Goal: Find contact information: Find contact information

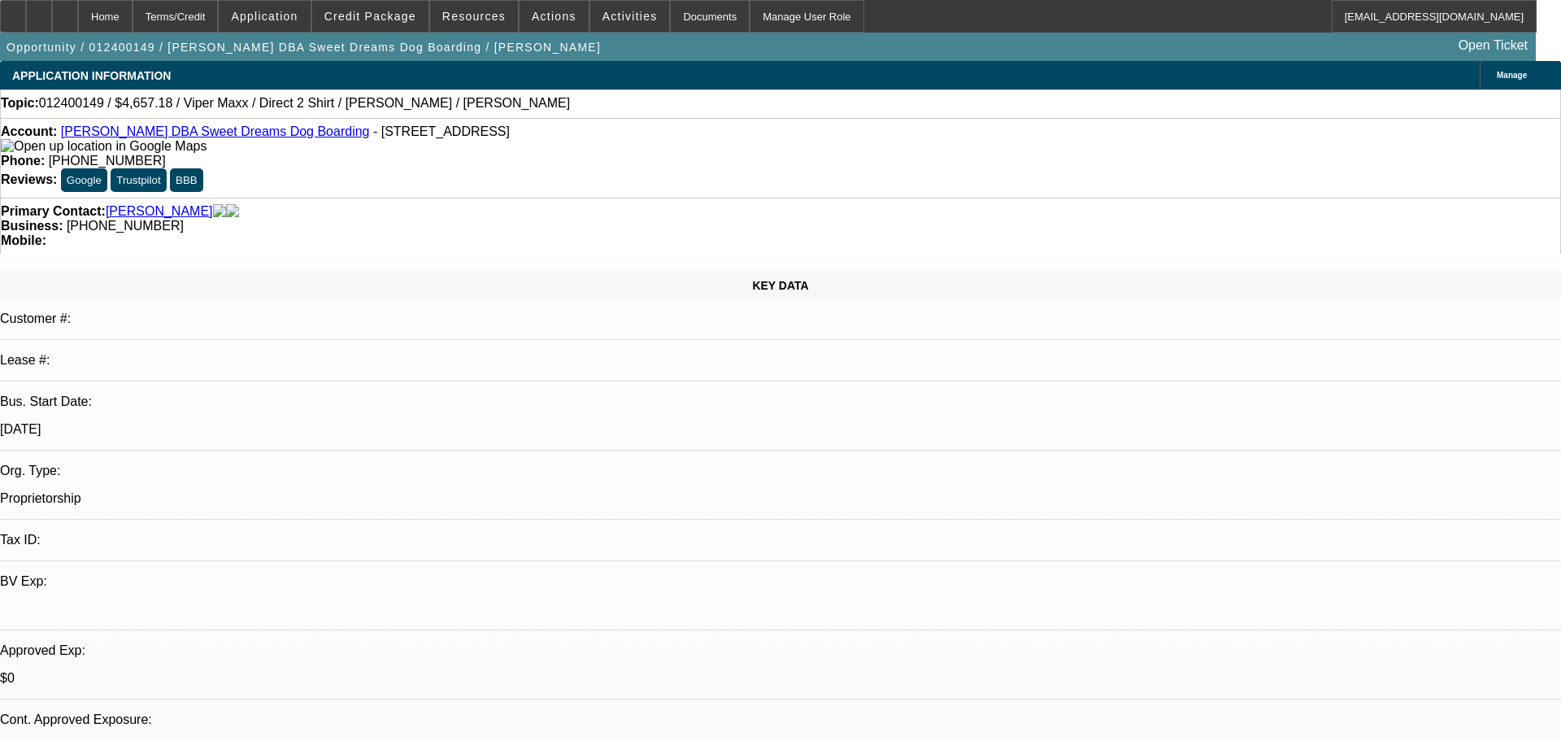
select select "0"
select select "2"
select select "0"
select select "6"
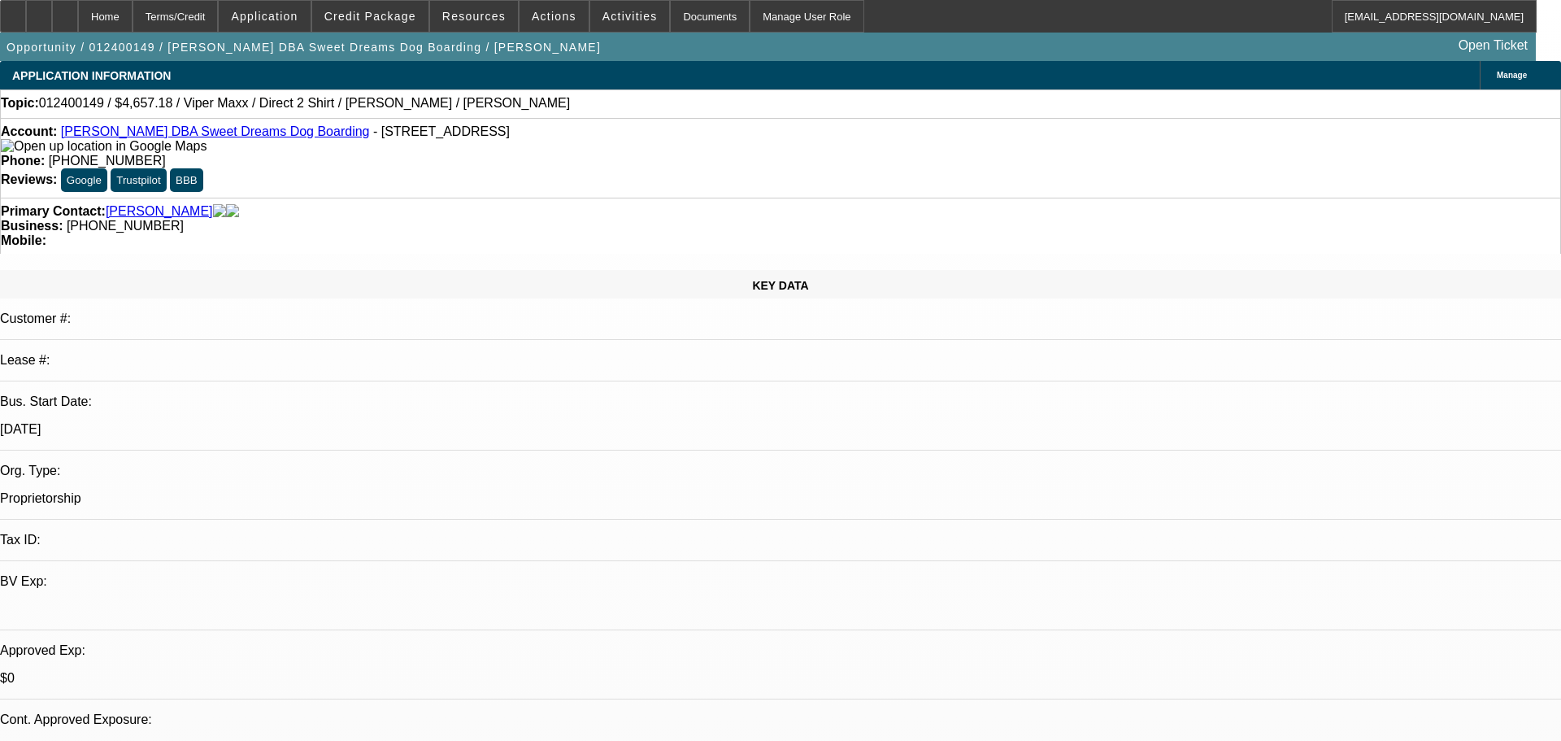
select select "0"
select select "2"
select select "0"
select select "6"
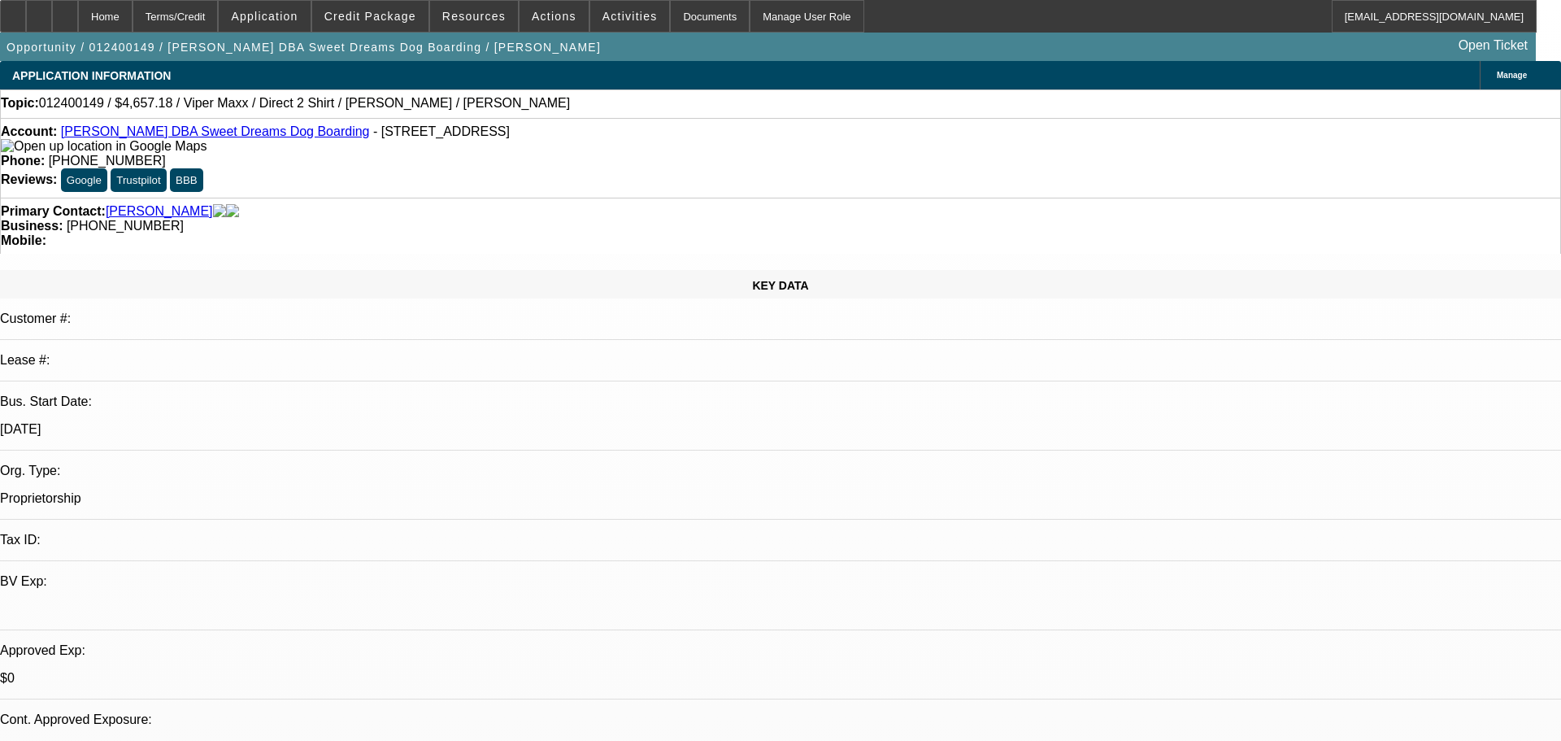
select select "0"
select select "2"
select select "0"
select select "6"
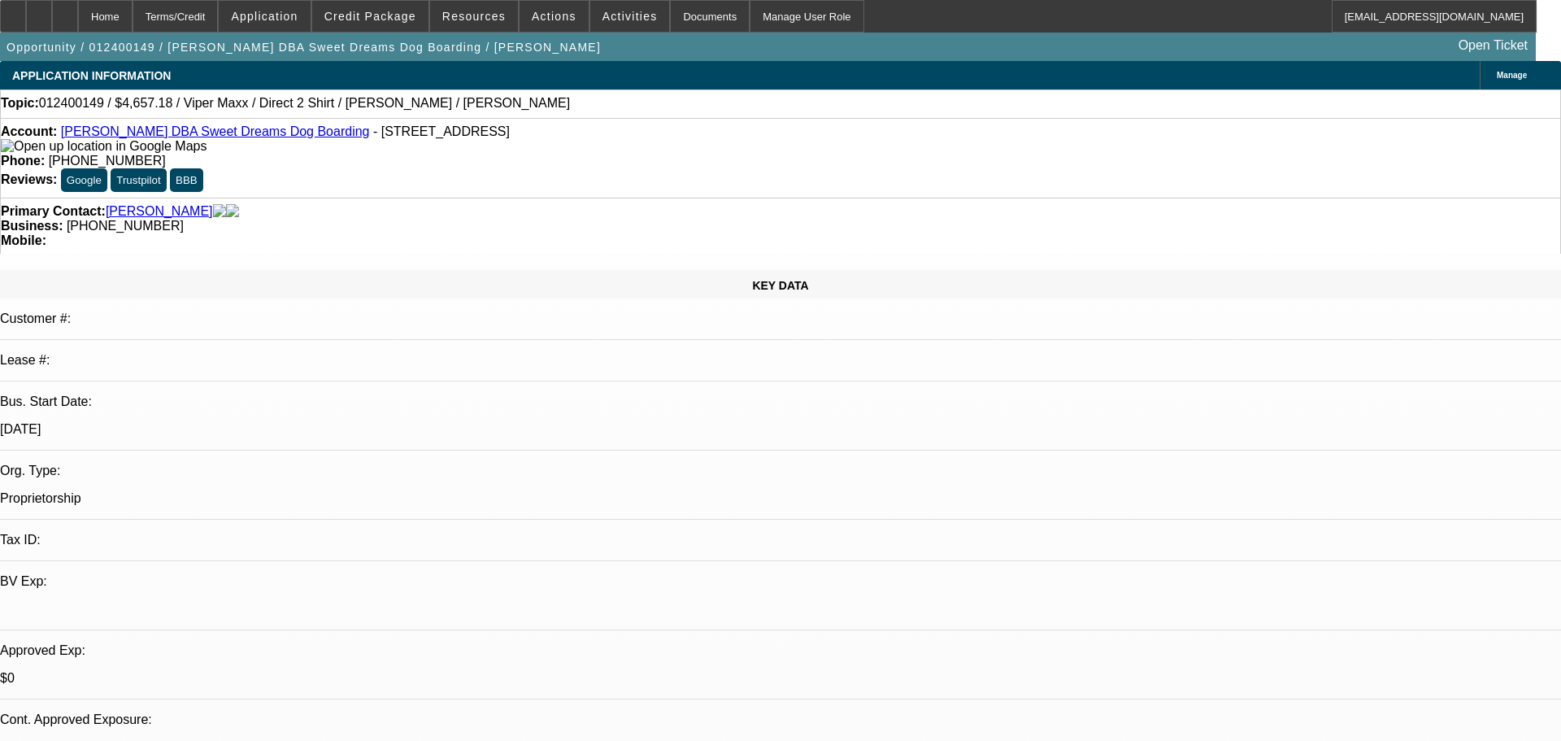
select select "0"
select select "2"
select select "0"
select select "6"
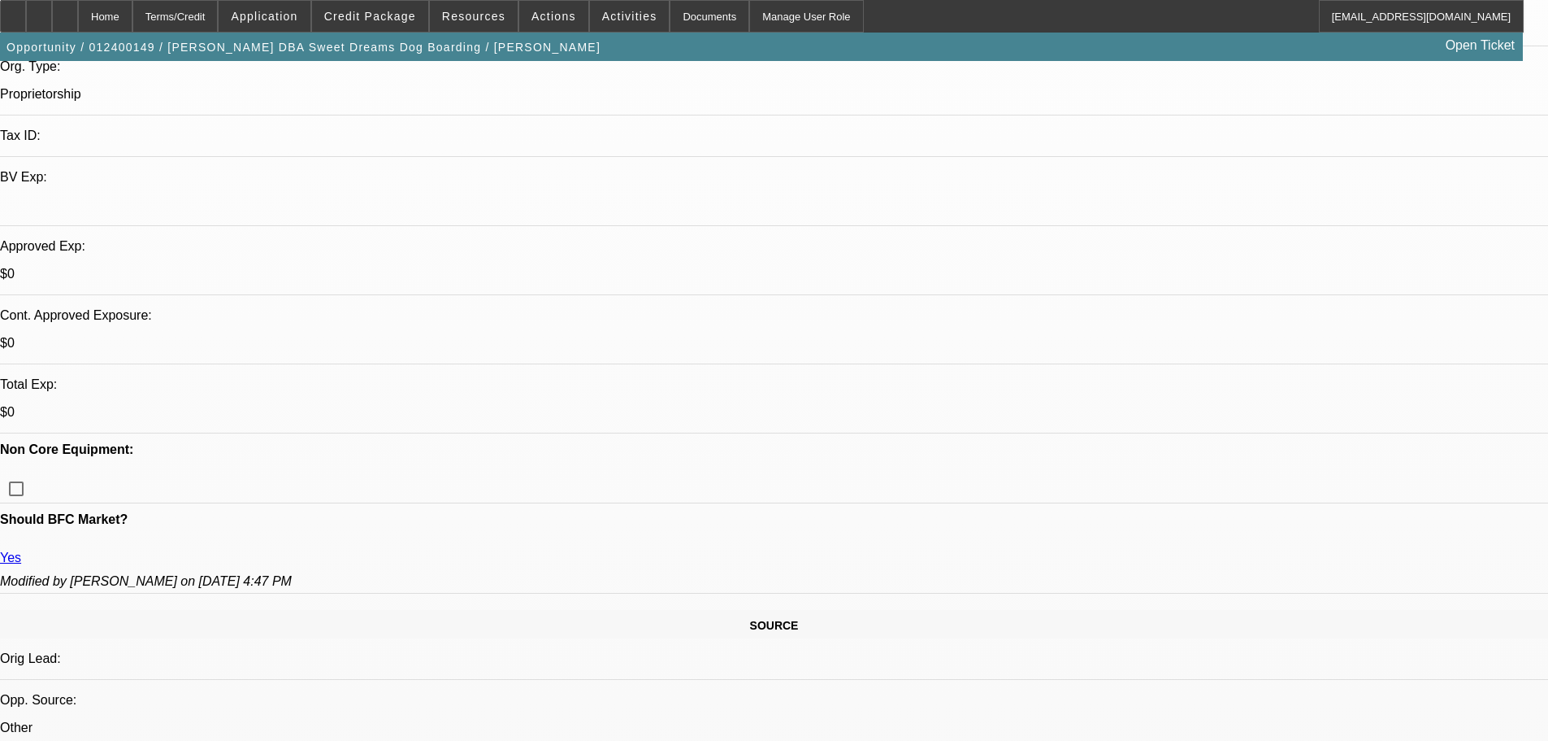
scroll to position [406, 0]
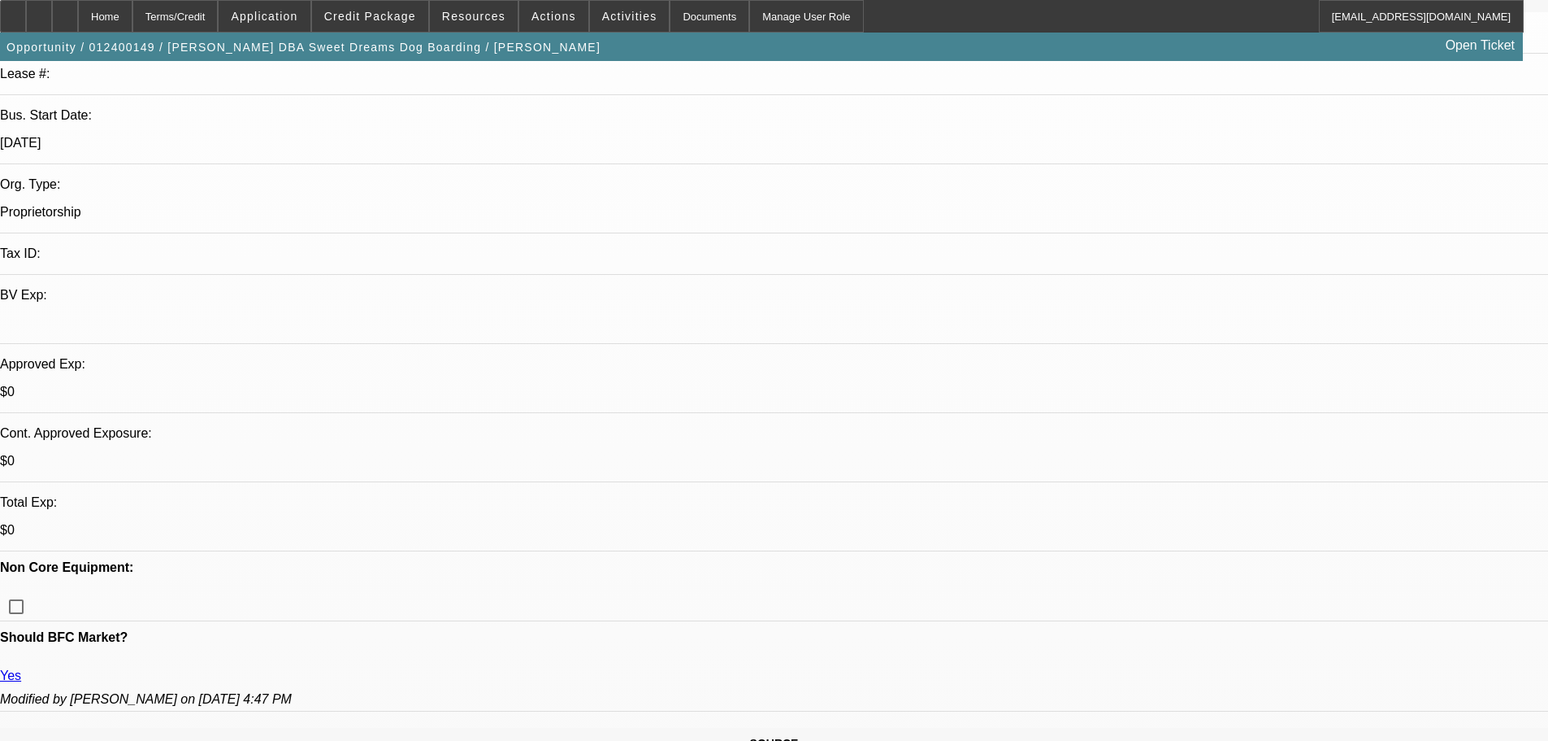
scroll to position [163, 0]
